Goal: Task Accomplishment & Management: Complete application form

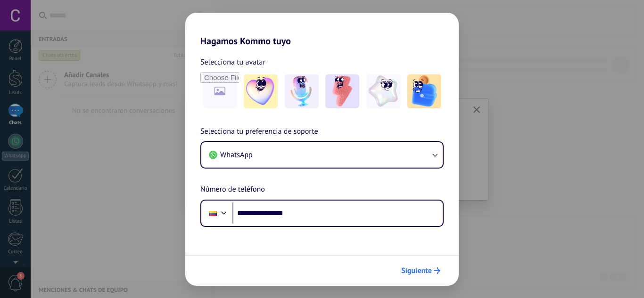
type input "**********"
click at [424, 272] on span "Siguiente" at bounding box center [416, 271] width 31 height 7
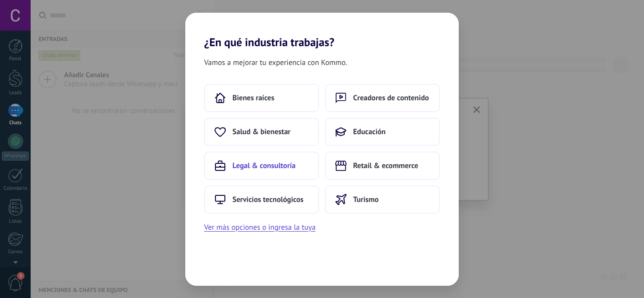
click at [268, 165] on span "Legal & consultoría" at bounding box center [263, 165] width 63 height 9
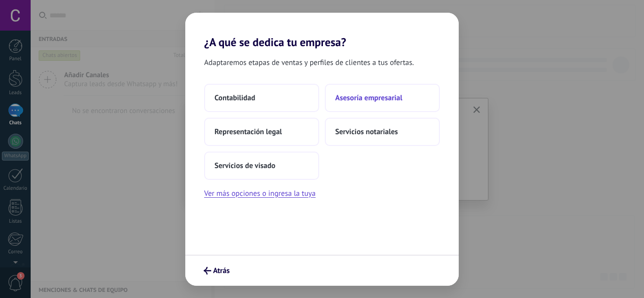
click at [381, 98] on span "Asesoría empresarial" at bounding box center [368, 97] width 67 height 9
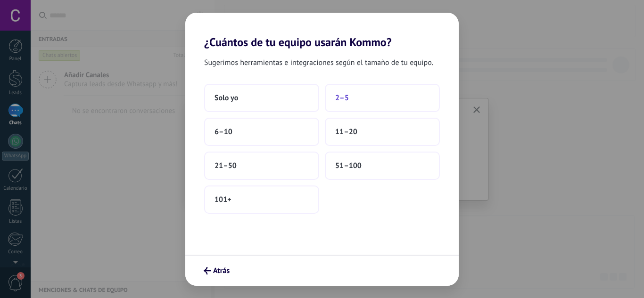
click at [341, 95] on span "2–5" at bounding box center [342, 97] width 14 height 9
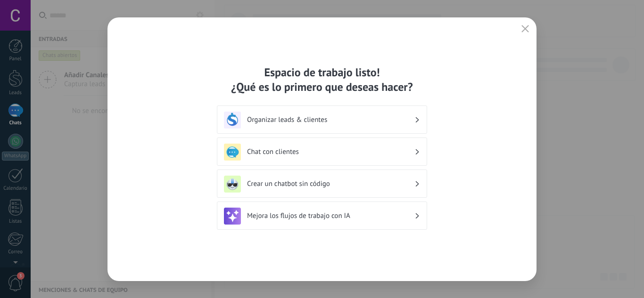
click at [273, 124] on h3 "Organizar leads & clientes" at bounding box center [330, 120] width 167 height 9
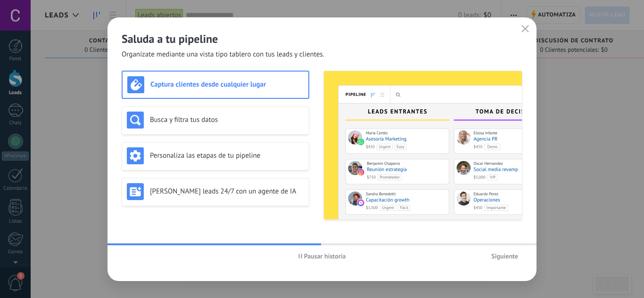
click at [523, 24] on button "button" at bounding box center [525, 29] width 12 height 13
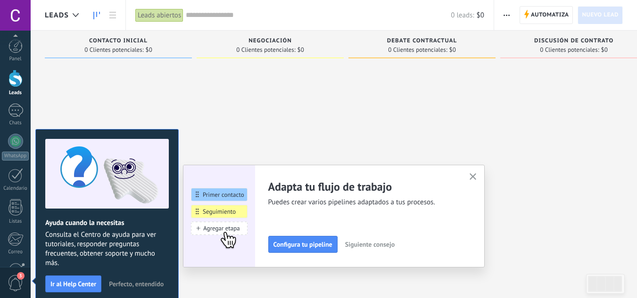
scroll to position [94, 0]
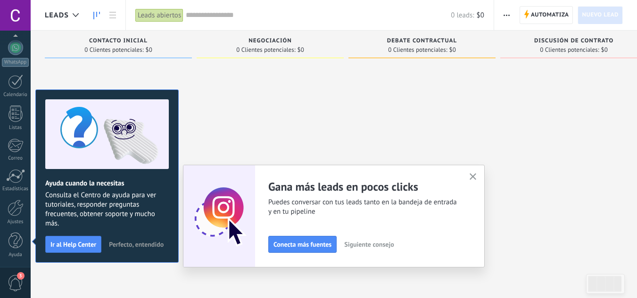
click at [476, 178] on use "button" at bounding box center [473, 177] width 7 height 7
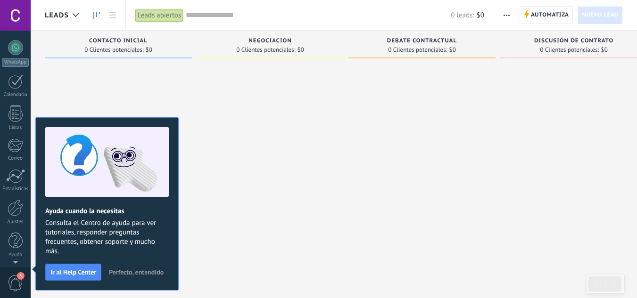
scroll to position [0, 0]
click at [69, 12] on span "Leads" at bounding box center [57, 15] width 24 height 9
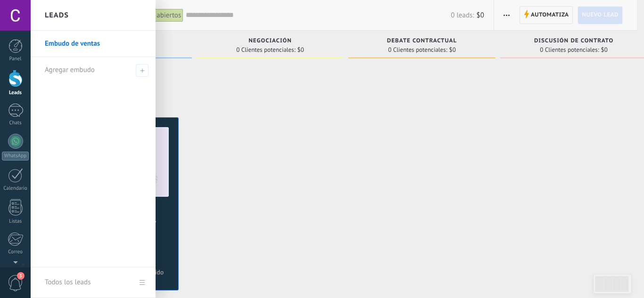
click at [322, 166] on div at bounding box center [353, 149] width 644 height 298
